Goal: Information Seeking & Learning: Learn about a topic

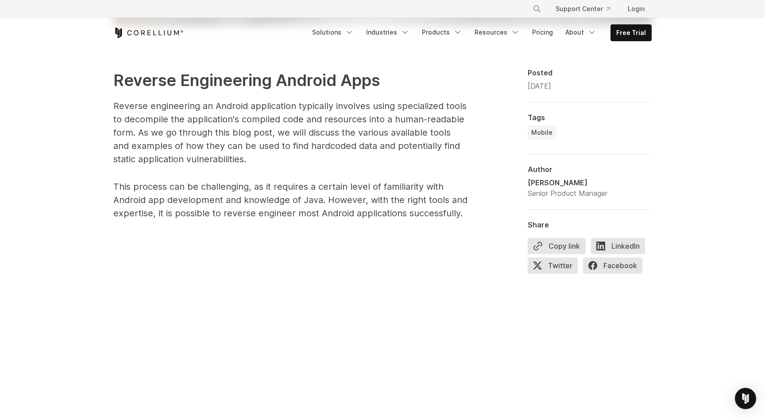
scroll to position [496, 0]
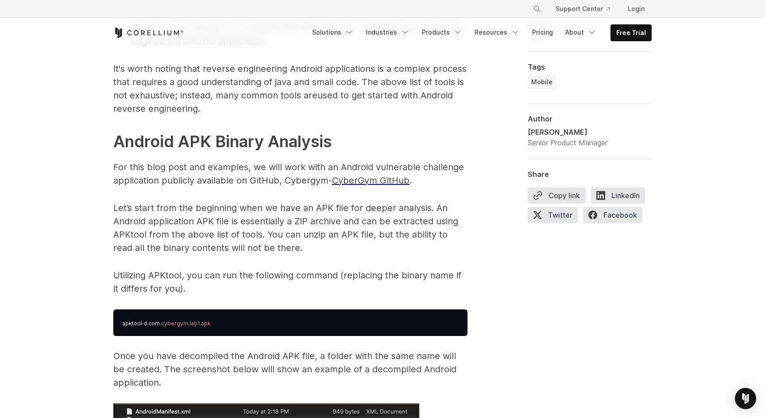
scroll to position [1208, 0]
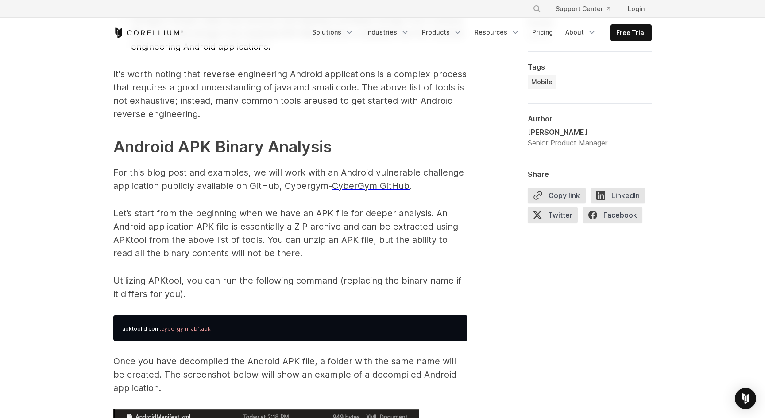
click at [364, 187] on span "CyberGym GitHub" at bounding box center [371, 185] width 78 height 11
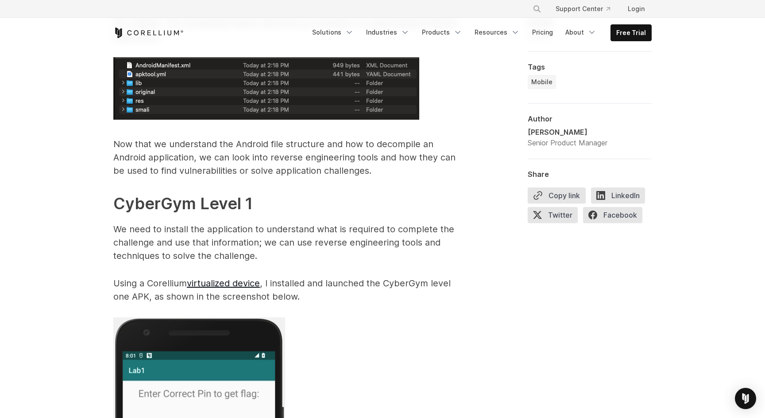
scroll to position [1561, 0]
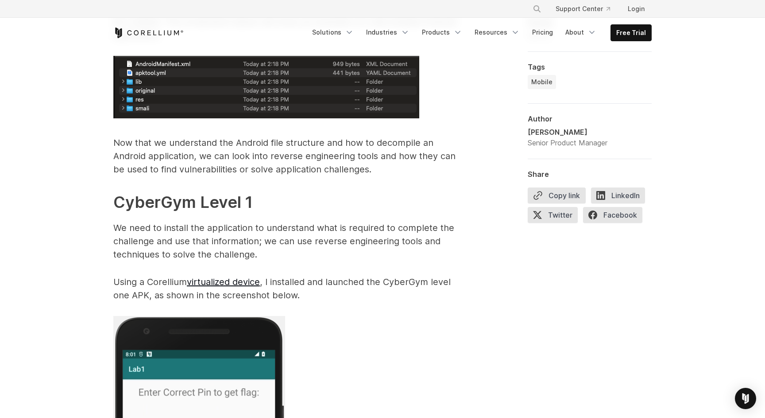
click at [287, 190] on h2 "CyberGym Level 1" at bounding box center [290, 202] width 354 height 24
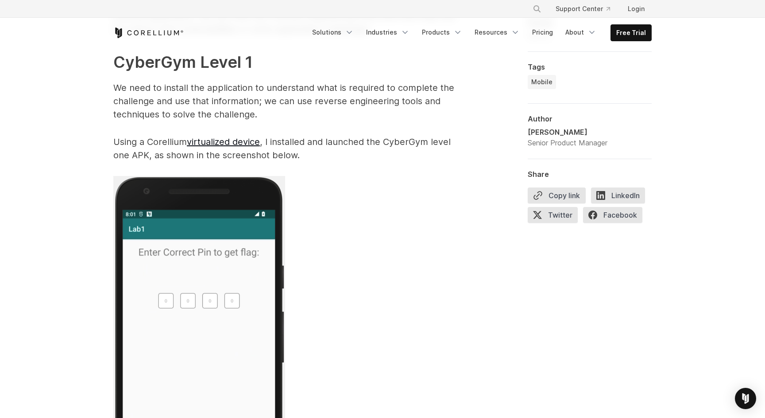
scroll to position [1711, 0]
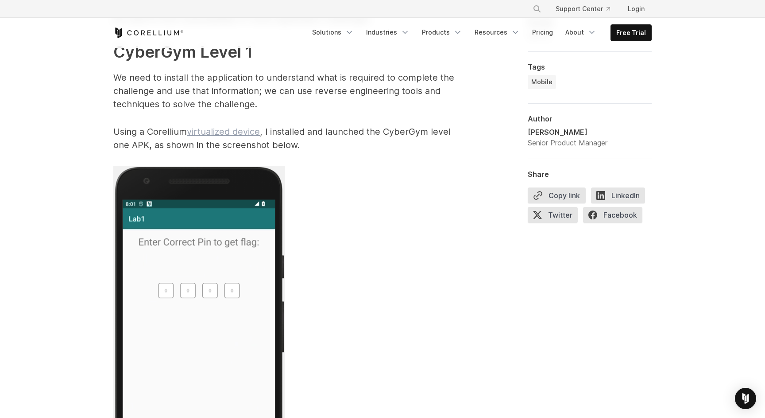
click at [208, 129] on link "virtualized device" at bounding box center [223, 131] width 73 height 11
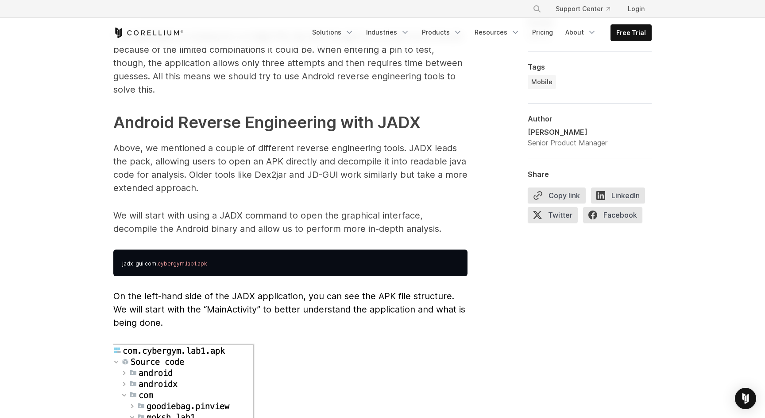
scroll to position [2212, 0]
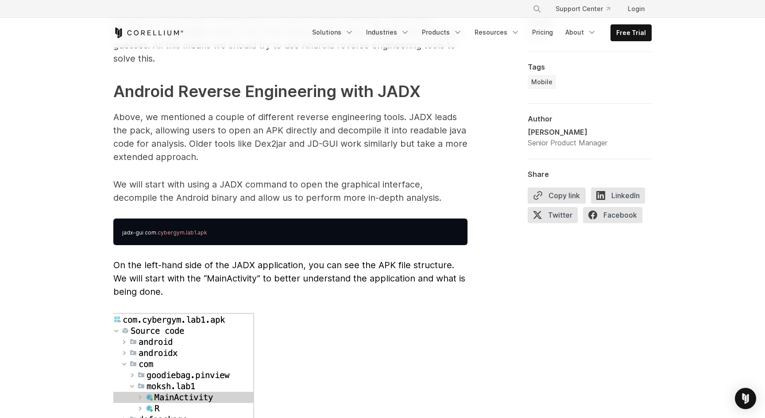
scroll to position [2254, 0]
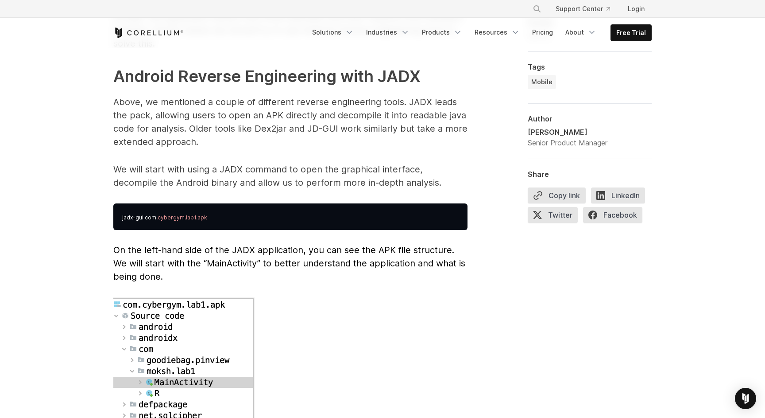
click at [187, 135] on span "Reverse Engineering Android Apps Reverse engineering an Android application typ…" at bounding box center [290, 393] width 354 height 4165
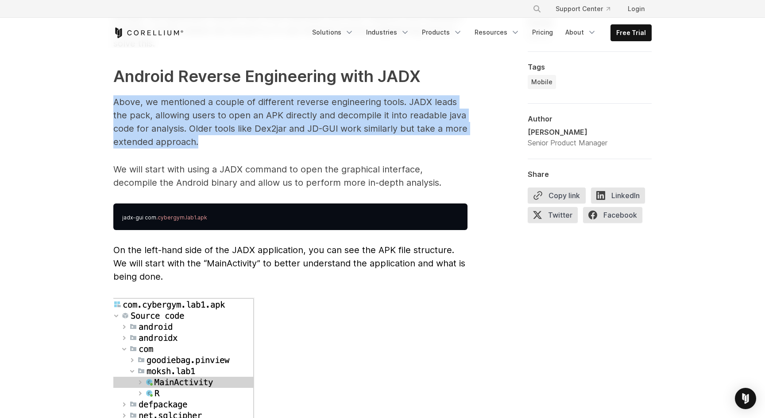
drag, startPoint x: 209, startPoint y: 128, endPoint x: 115, endPoint y: 87, distance: 102.8
click at [115, 95] on p "Above, we mentioned a couple of different reverse engineering tools. JADX leads…" at bounding box center [290, 121] width 354 height 53
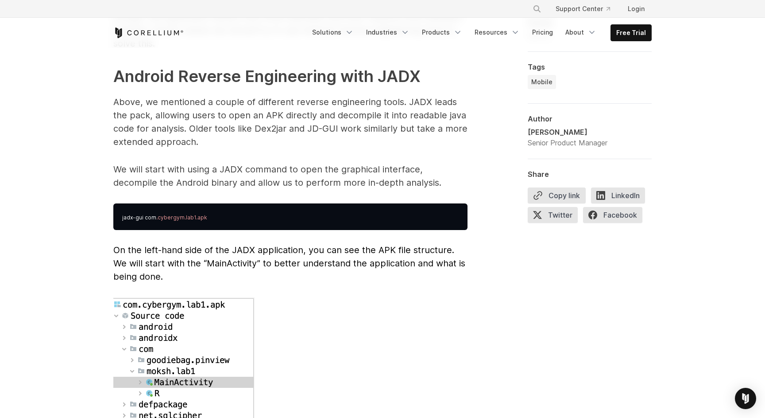
click at [229, 128] on p "Above, we mentioned a couple of different reverse engineering tools. JADX leads…" at bounding box center [290, 121] width 354 height 53
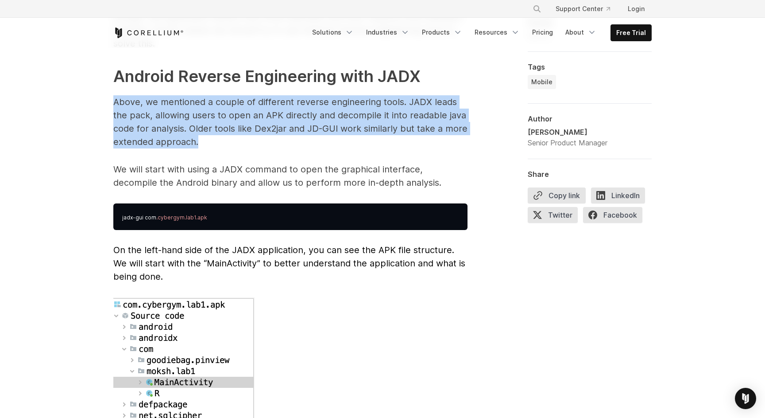
drag, startPoint x: 221, startPoint y: 128, endPoint x: 97, endPoint y: 78, distance: 133.4
click at [97, 78] on div "Intro to Android Mobile Reverse Engineering A look at the tools, applications, …" at bounding box center [382, 356] width 765 height 5124
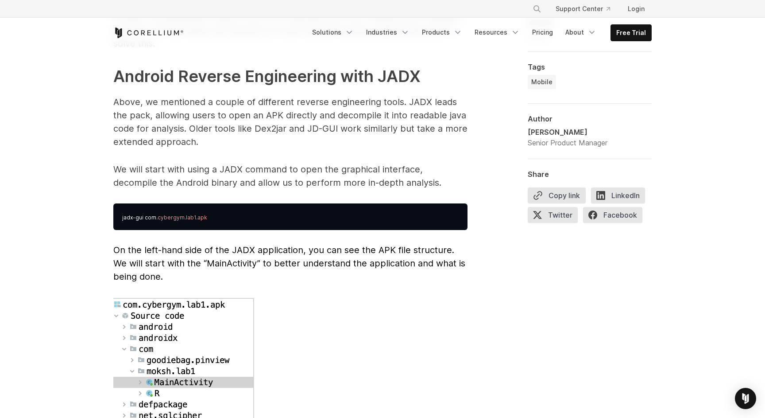
click at [209, 123] on p "Above, we mentioned a couple of different reverse engineering tools. JADX leads…" at bounding box center [290, 121] width 354 height 53
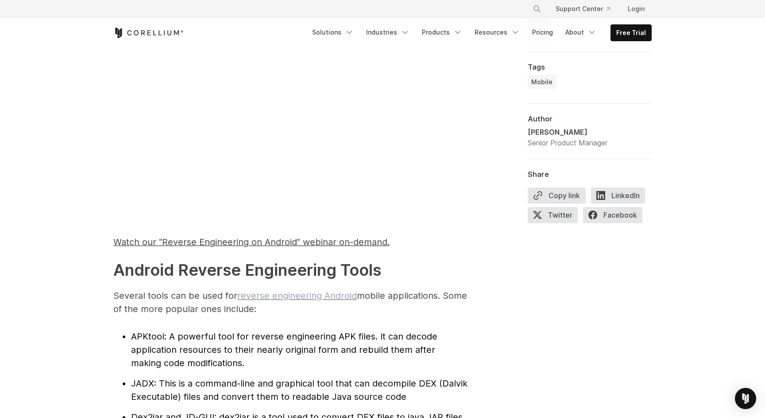
scroll to position [756, 0]
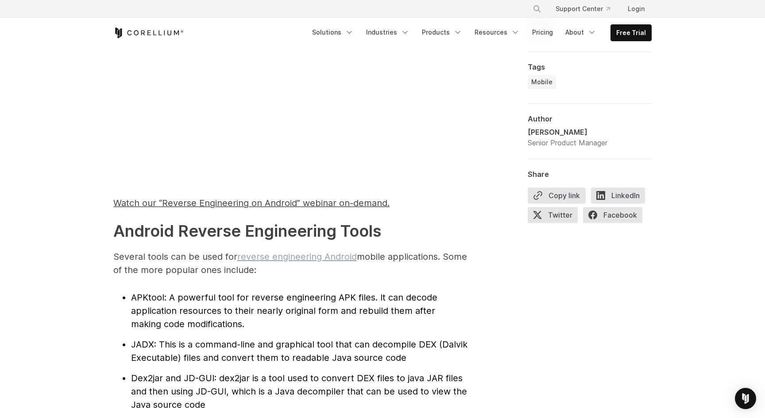
click at [292, 256] on link "reverse engineering Android" at bounding box center [297, 256] width 120 height 11
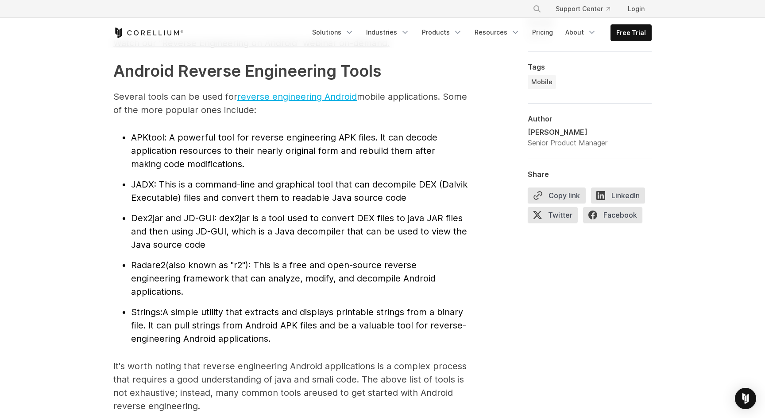
scroll to position [905, 0]
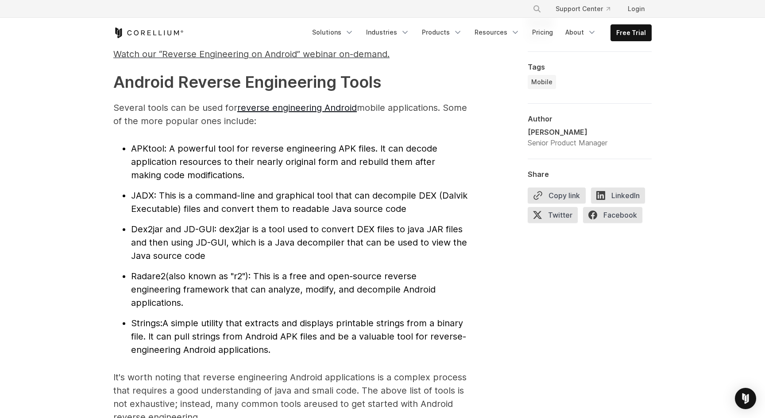
click at [157, 153] on li "APKtool : A powerful tool for reverse engineering APK files. It can decode appl…" at bounding box center [299, 162] width 337 height 40
copy span "APKtool"
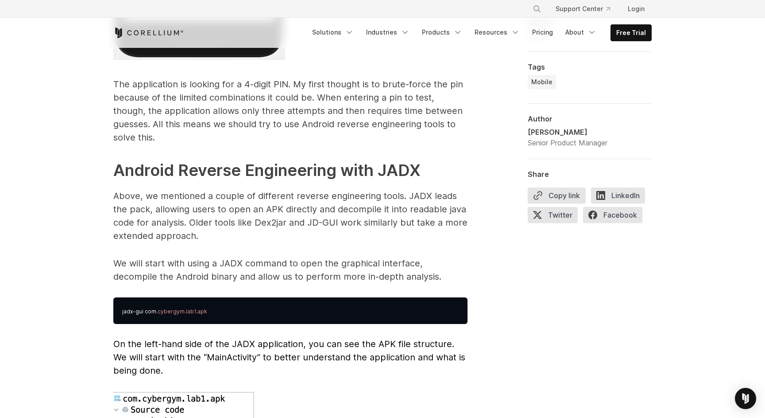
scroll to position [1635, 0]
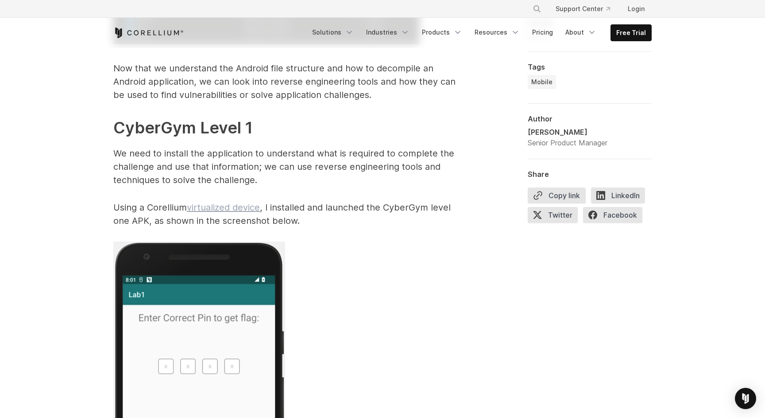
click at [215, 204] on link "virtualized device" at bounding box center [223, 207] width 73 height 11
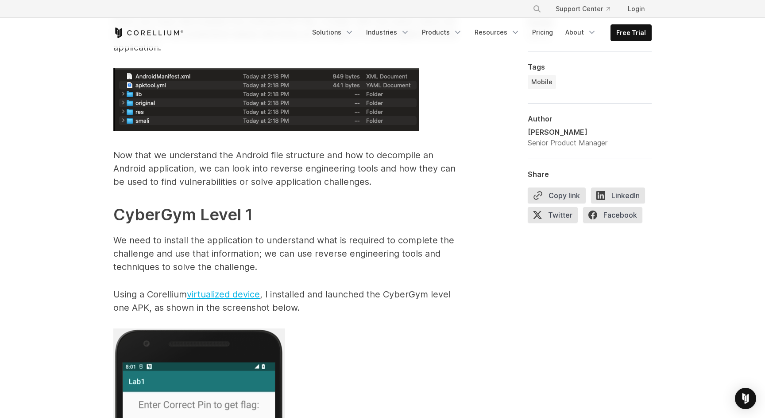
scroll to position [1515, 0]
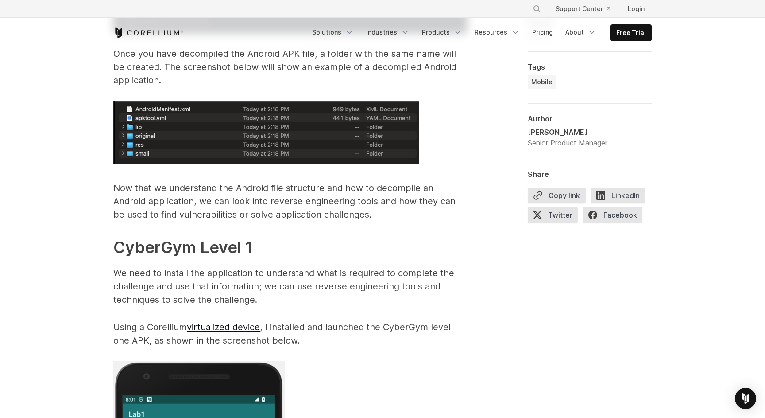
click at [149, 246] on strong "CyberGym Level 1" at bounding box center [183, 246] width 140 height 19
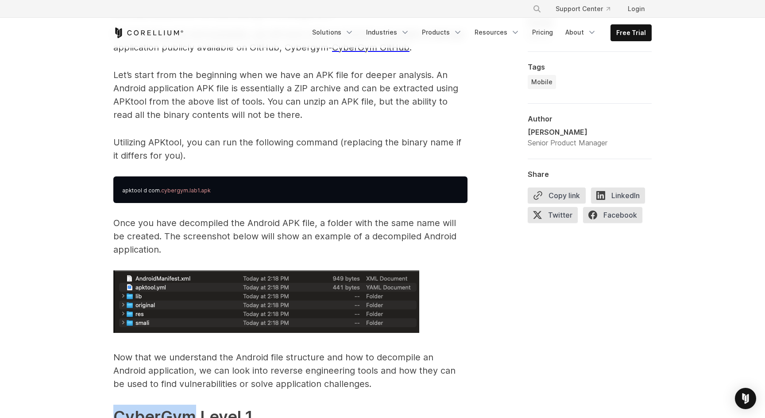
scroll to position [1344, 0]
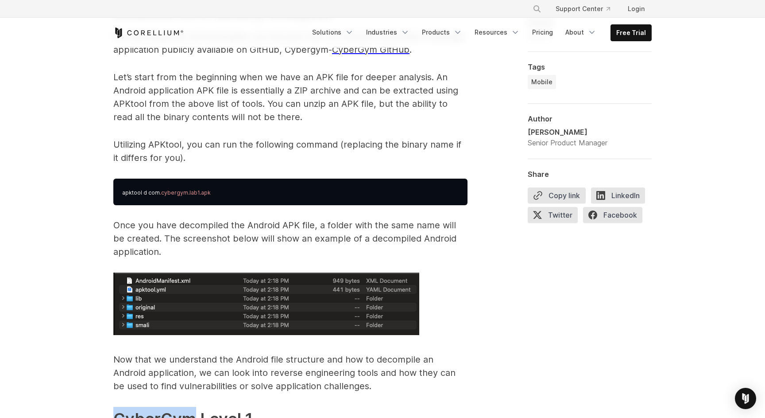
copy strong "CyberGym"
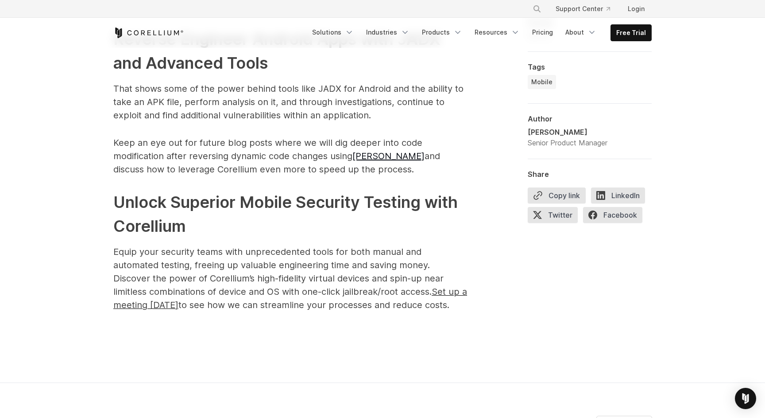
scroll to position [4430, 0]
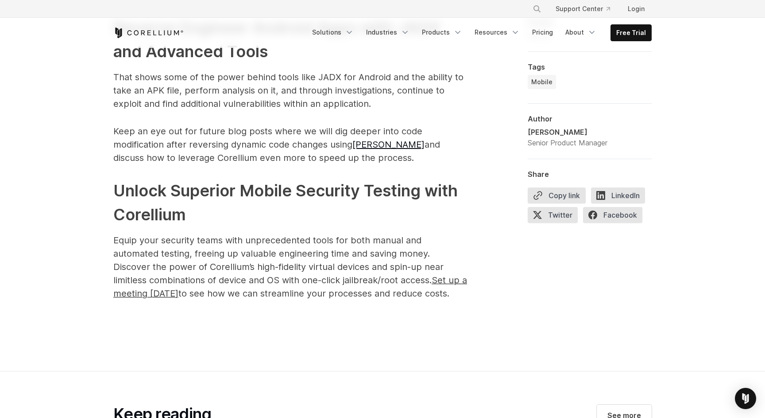
click at [199, 197] on h2 "Unlock Superior Mobile Security Testing with Corellium" at bounding box center [290, 203] width 354 height 48
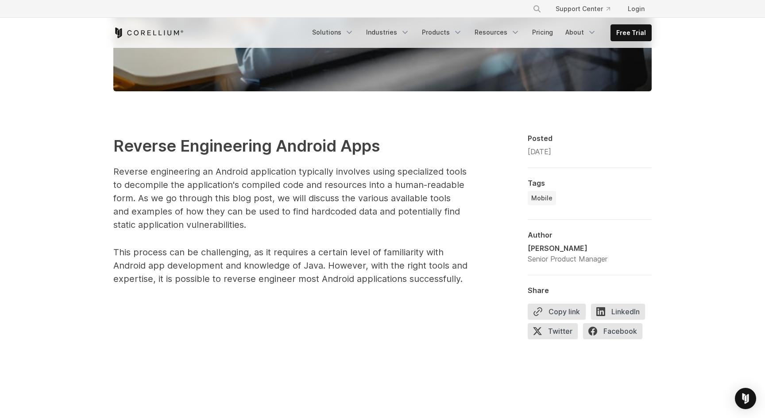
scroll to position [433, 0]
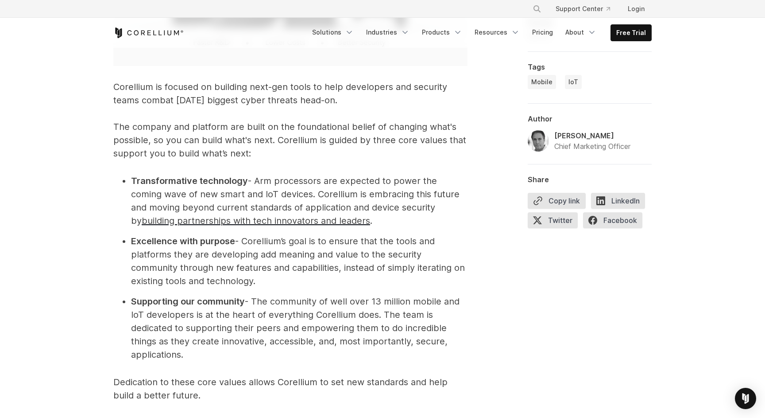
scroll to position [2967, 0]
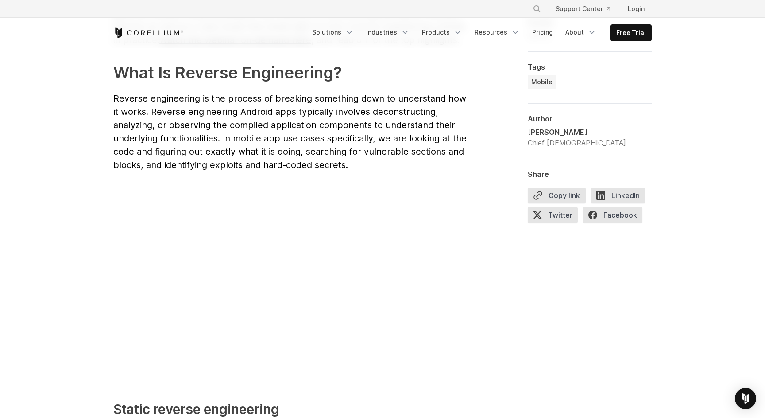
scroll to position [343, 0]
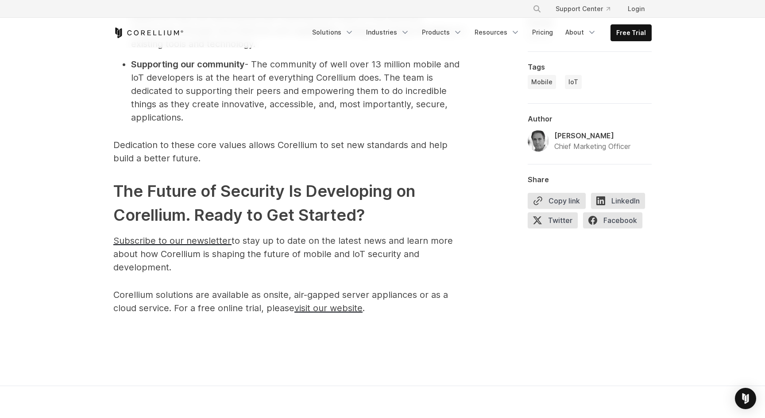
scroll to position [3125, 0]
